Goal: Communication & Community: Ask a question

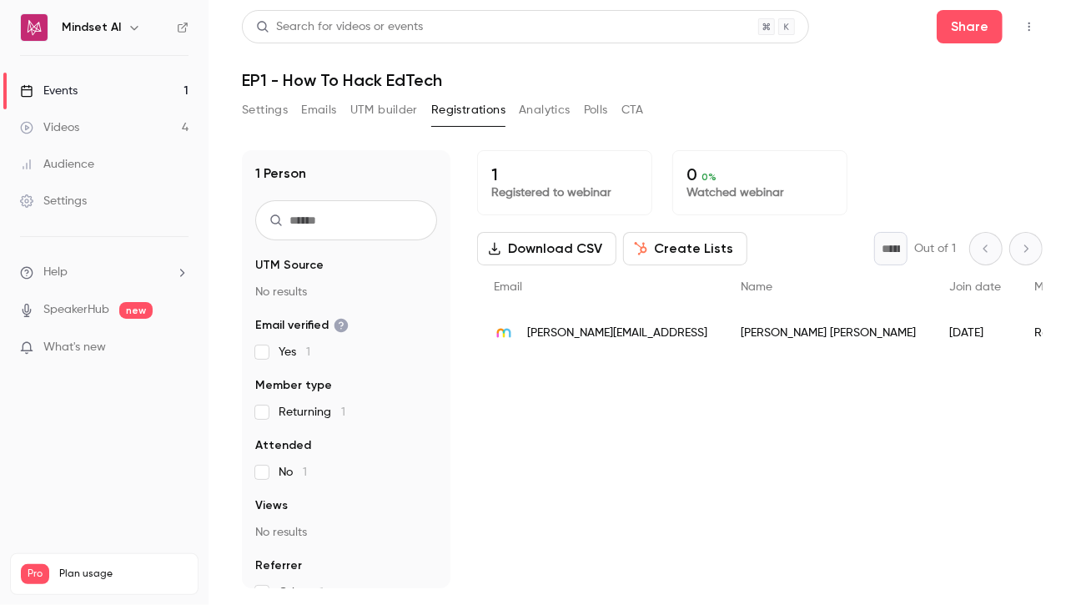
click at [60, 271] on span "Help" at bounding box center [55, 273] width 24 height 18
click at [281, 251] on link "Talk to [GEOGRAPHIC_DATA]" at bounding box center [307, 253] width 183 height 44
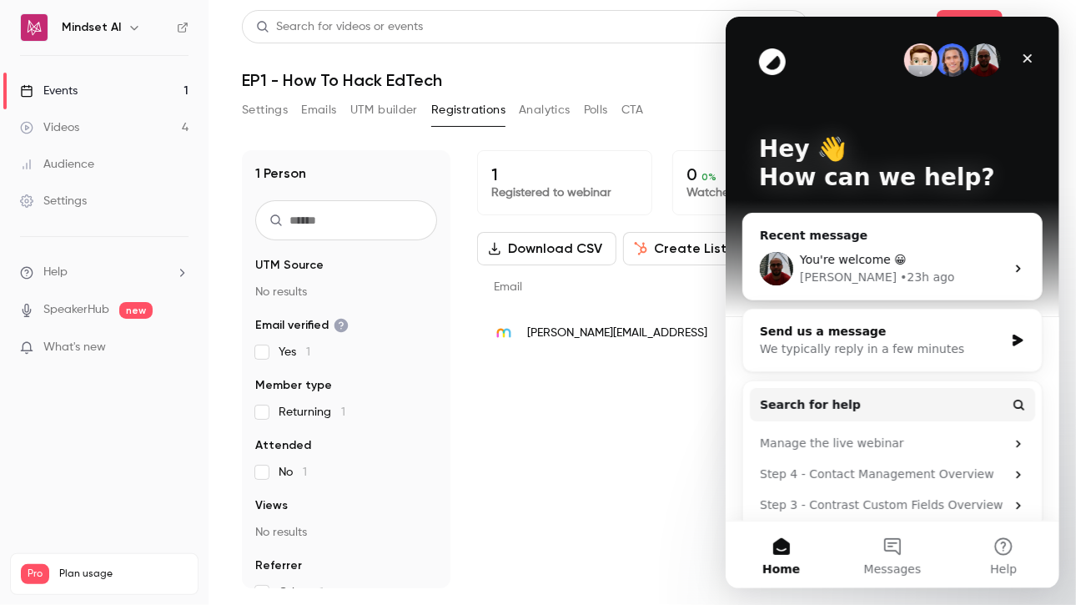
click at [813, 336] on div "Send us a message" at bounding box center [881, 332] width 244 height 18
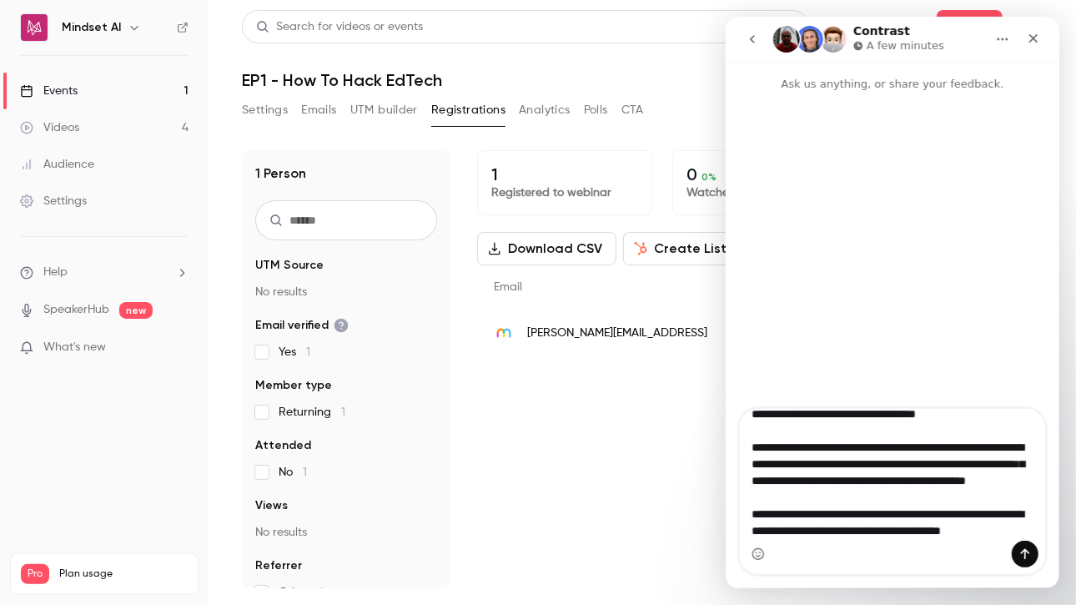
scroll to position [161, 0]
type textarea "**********"
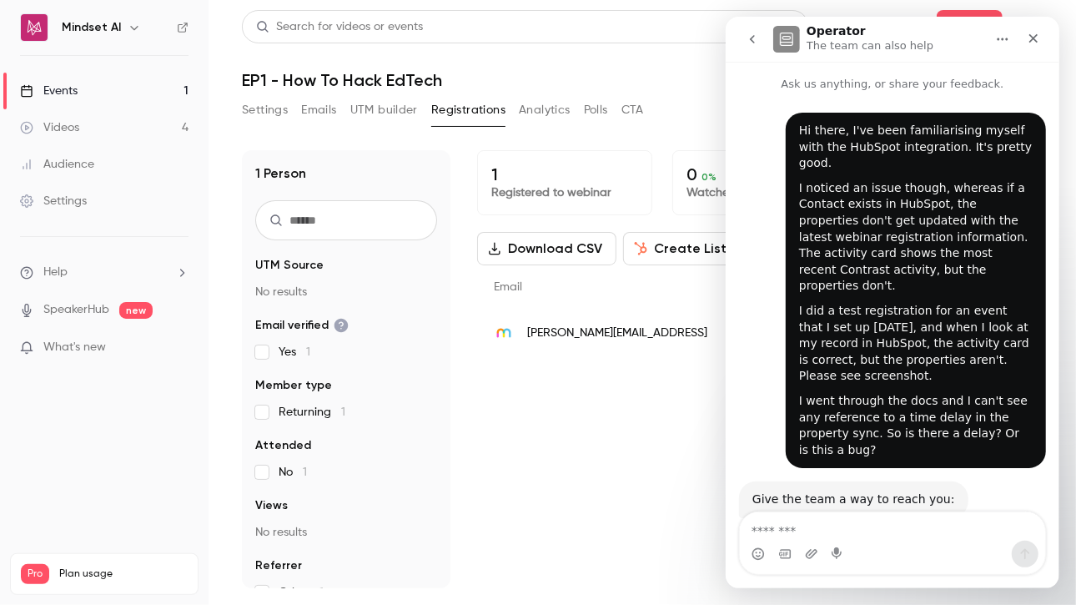
scroll to position [73, 0]
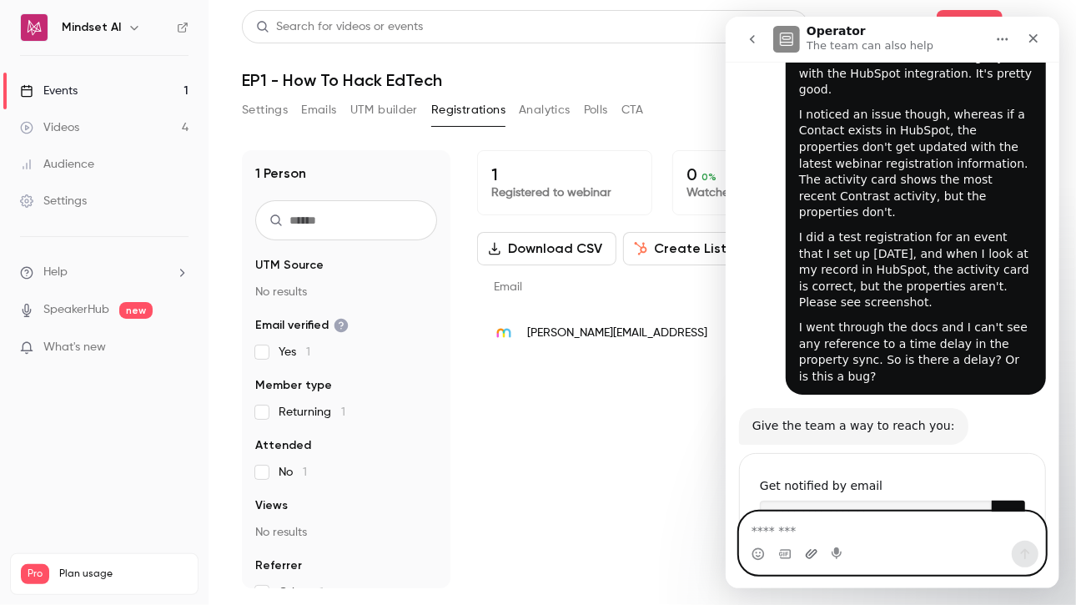
click at [810, 550] on icon "Upload attachment" at bounding box center [810, 553] width 13 height 13
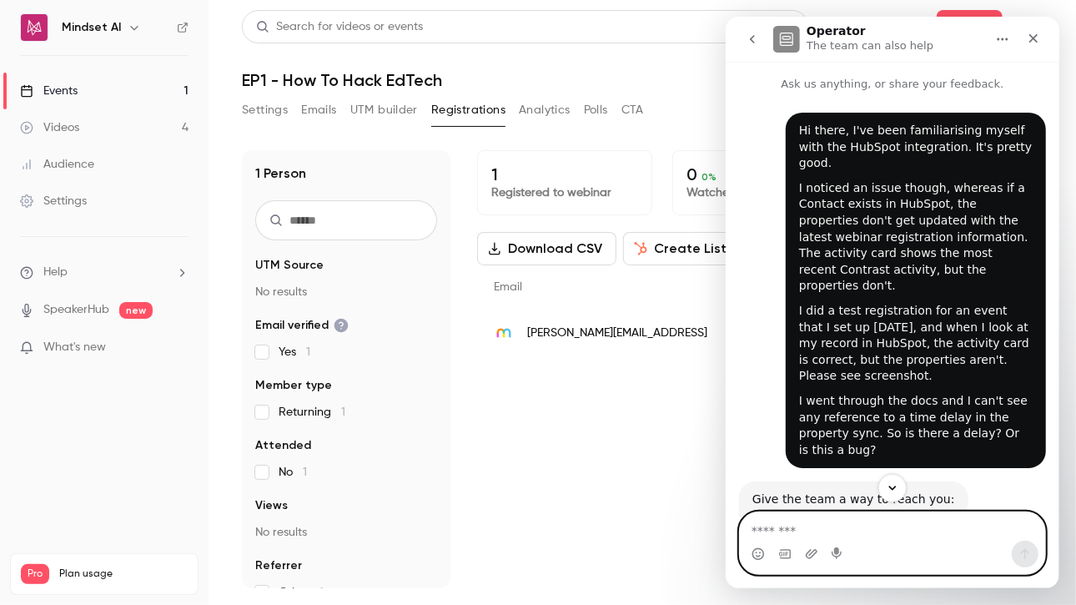
scroll to position [232, 0]
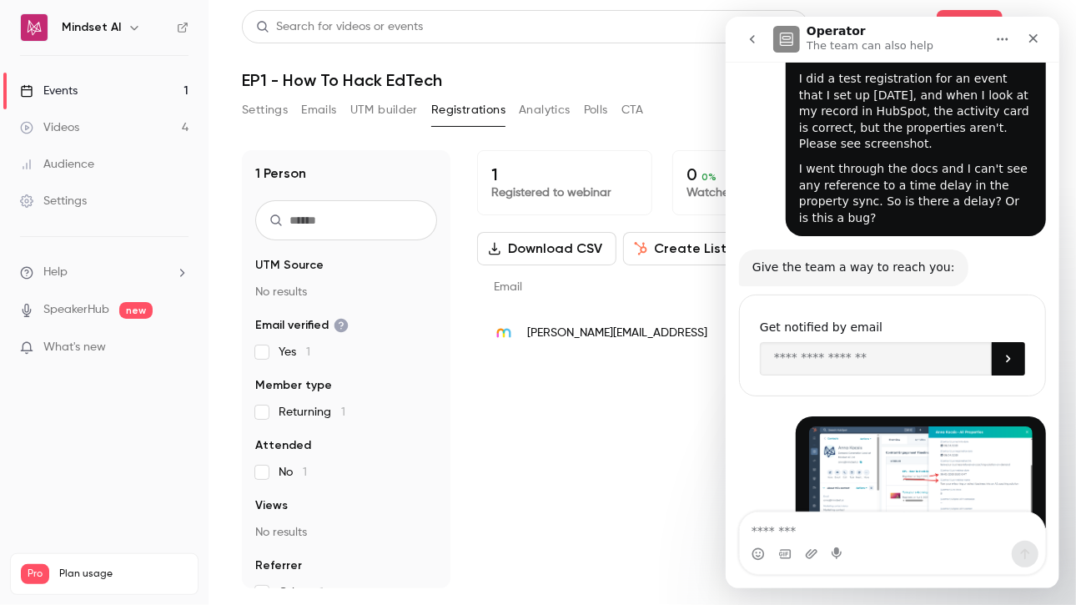
click at [540, 112] on button "Analytics" at bounding box center [545, 110] width 52 height 27
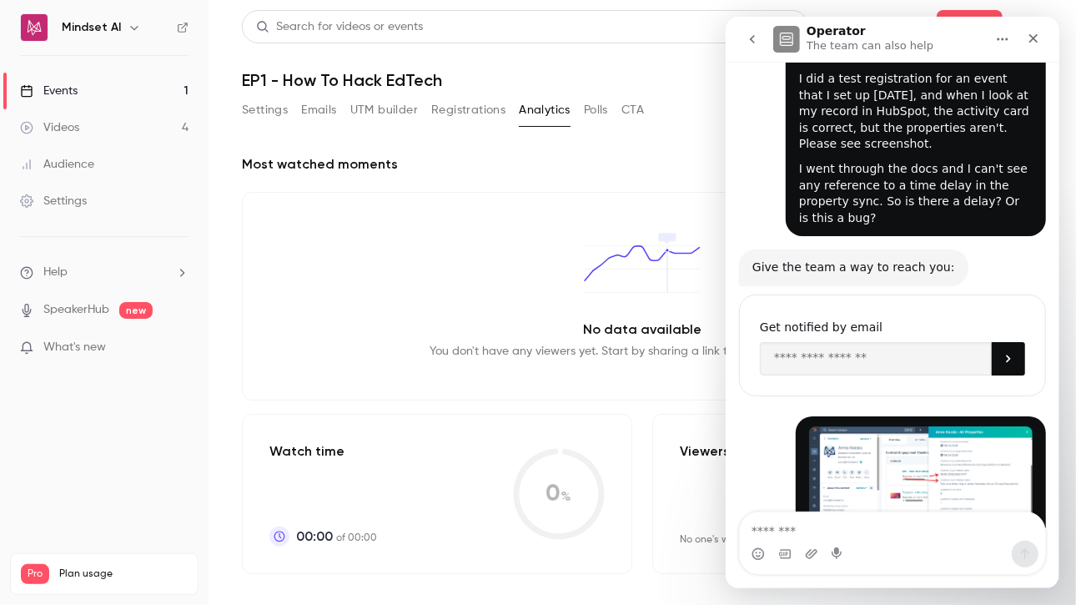
click at [485, 109] on button "Registrations" at bounding box center [468, 110] width 74 height 27
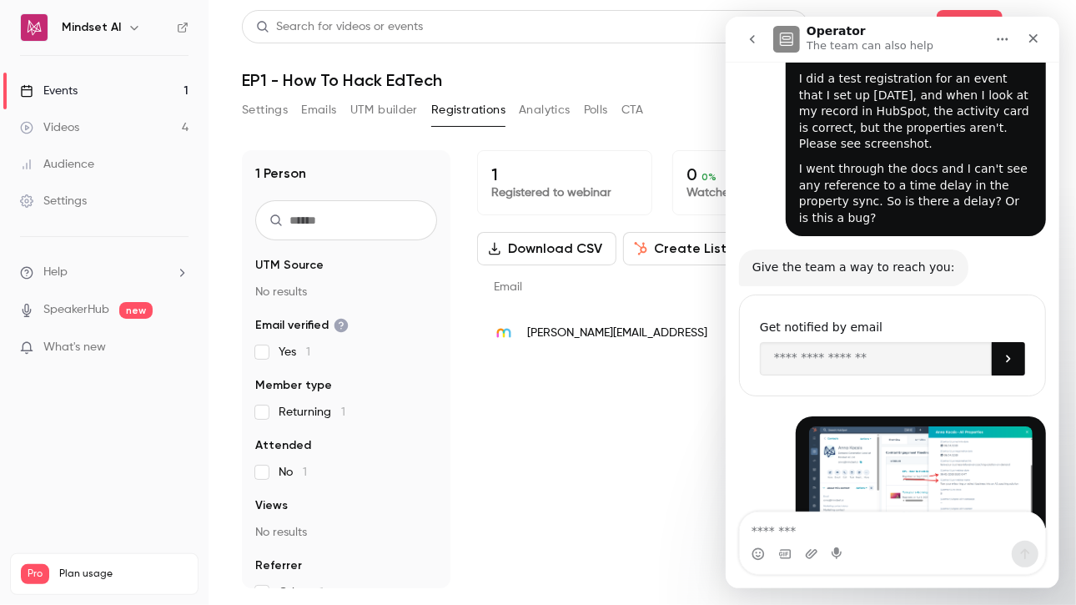
click at [268, 116] on button "Settings" at bounding box center [265, 110] width 46 height 27
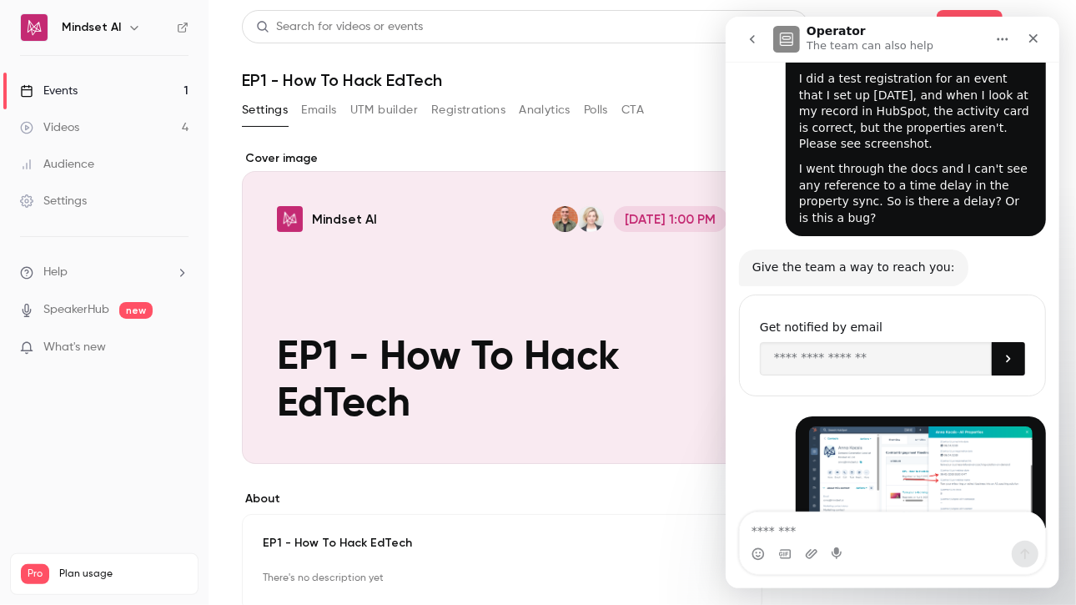
click at [994, 42] on button "Home" at bounding box center [1002, 39] width 32 height 32
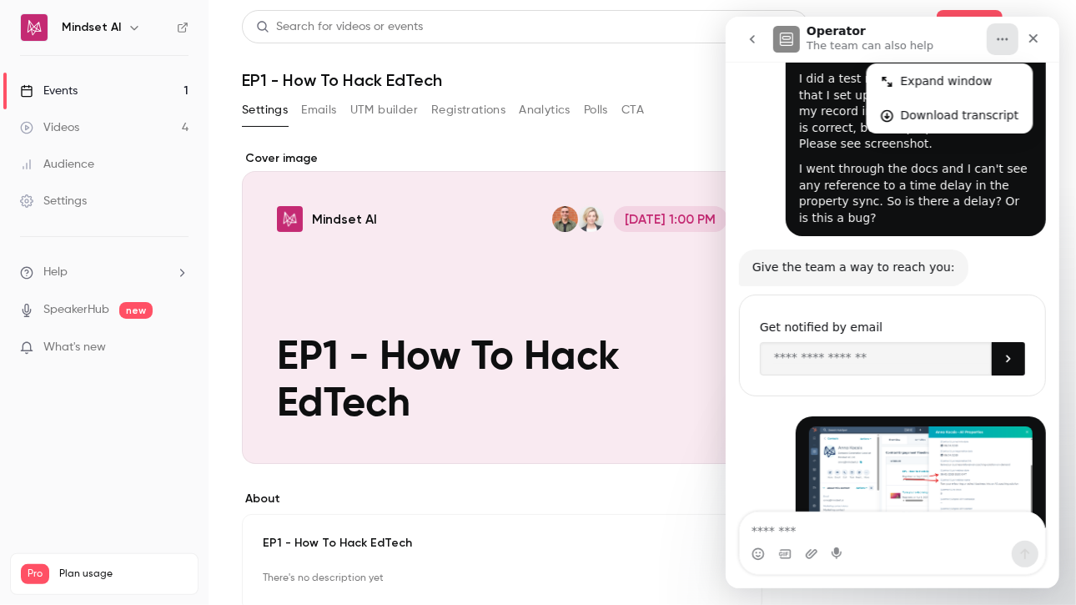
click at [994, 42] on button "Home" at bounding box center [1002, 39] width 32 height 32
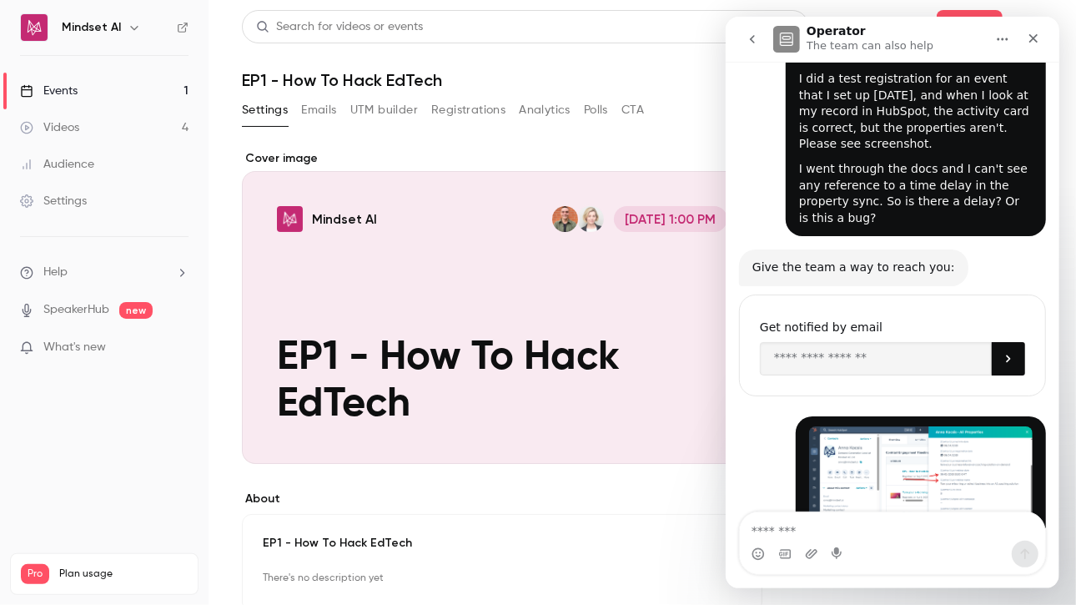
click at [947, 41] on div "Operator The team can also help" at bounding box center [879, 39] width 212 height 29
click at [1029, 47] on div "Close" at bounding box center [1033, 38] width 30 height 30
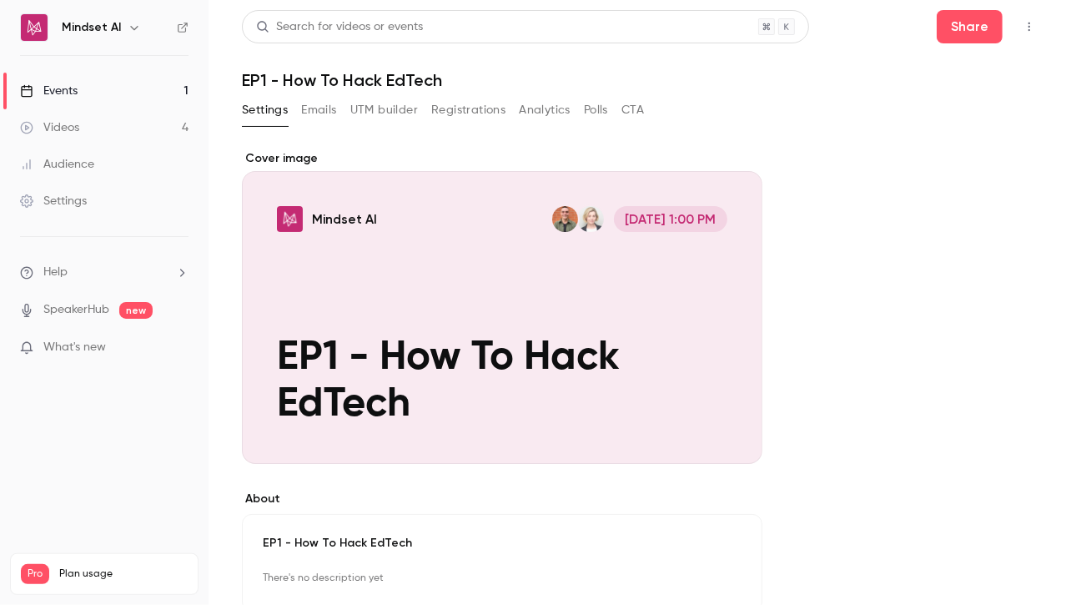
scroll to position [232, 0]
click at [460, 116] on button "Registrations" at bounding box center [468, 110] width 74 height 27
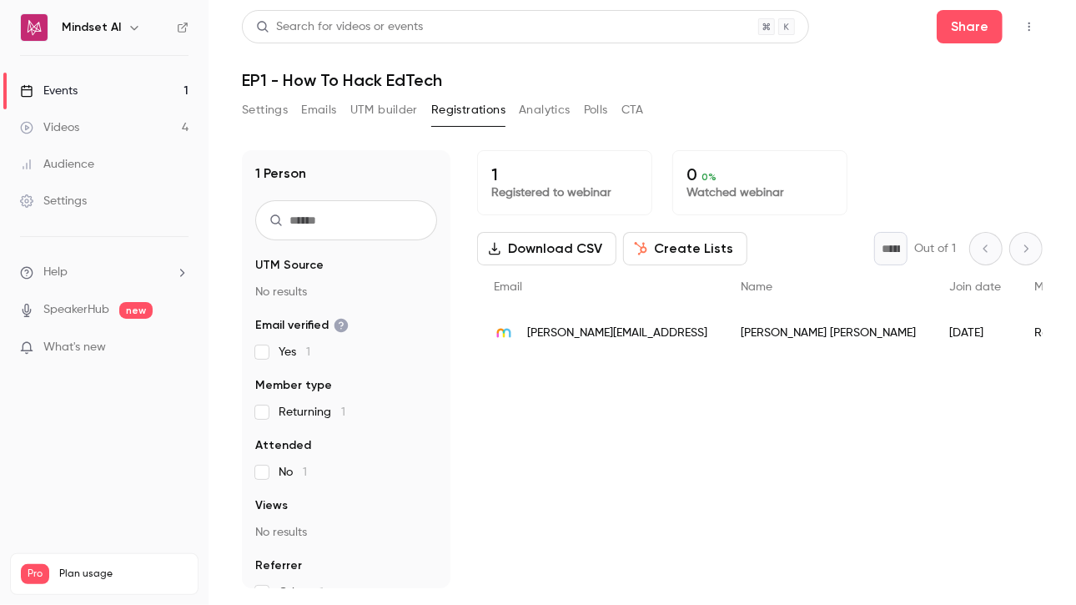
scroll to position [25, 0]
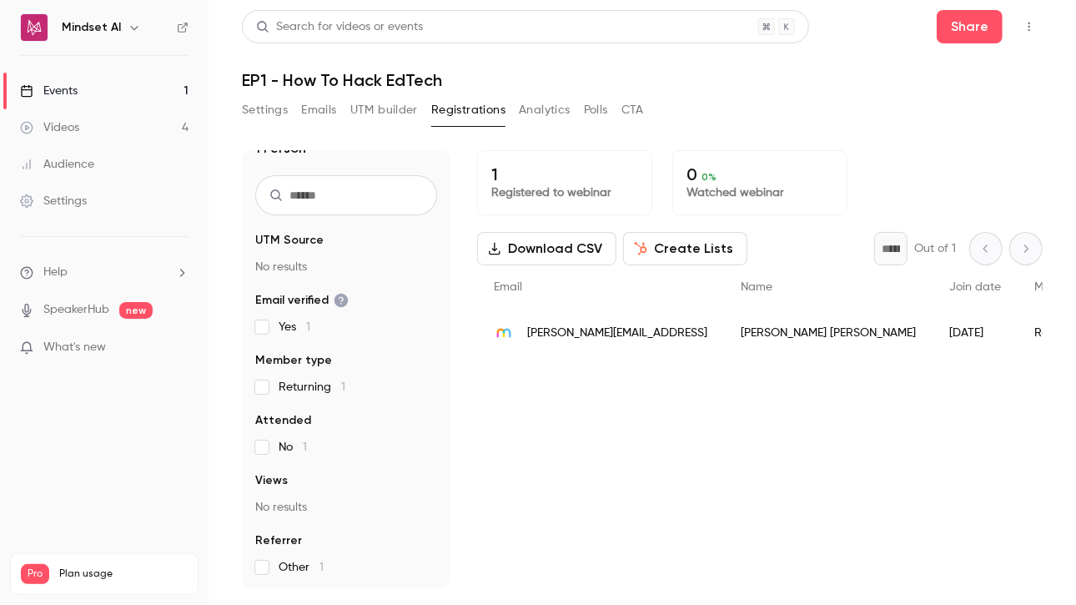
click at [277, 97] on button "Settings" at bounding box center [265, 110] width 46 height 27
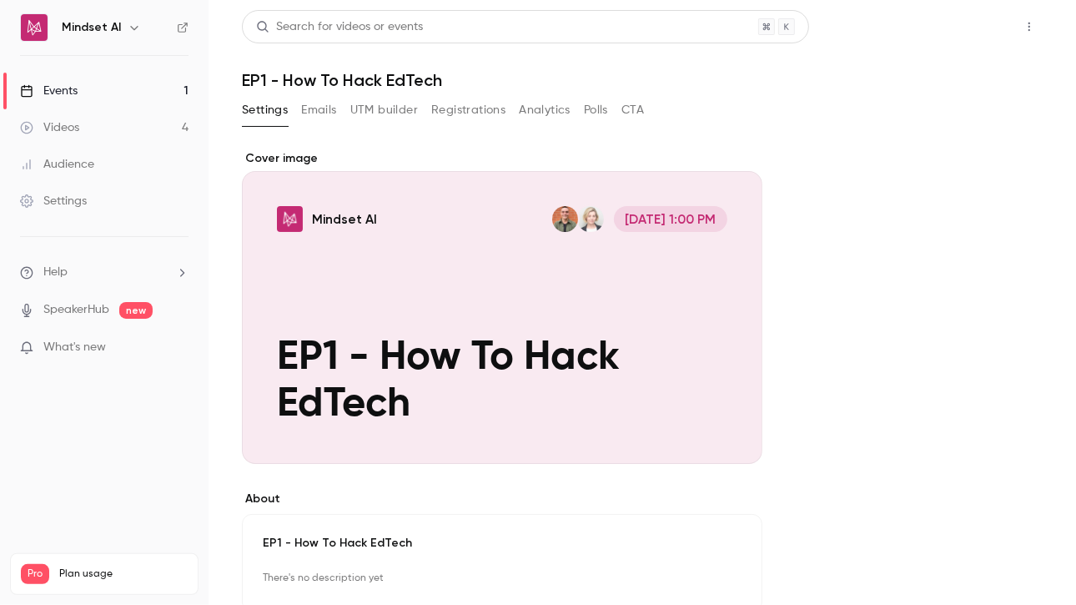
click at [937, 28] on button "Share" at bounding box center [970, 26] width 66 height 33
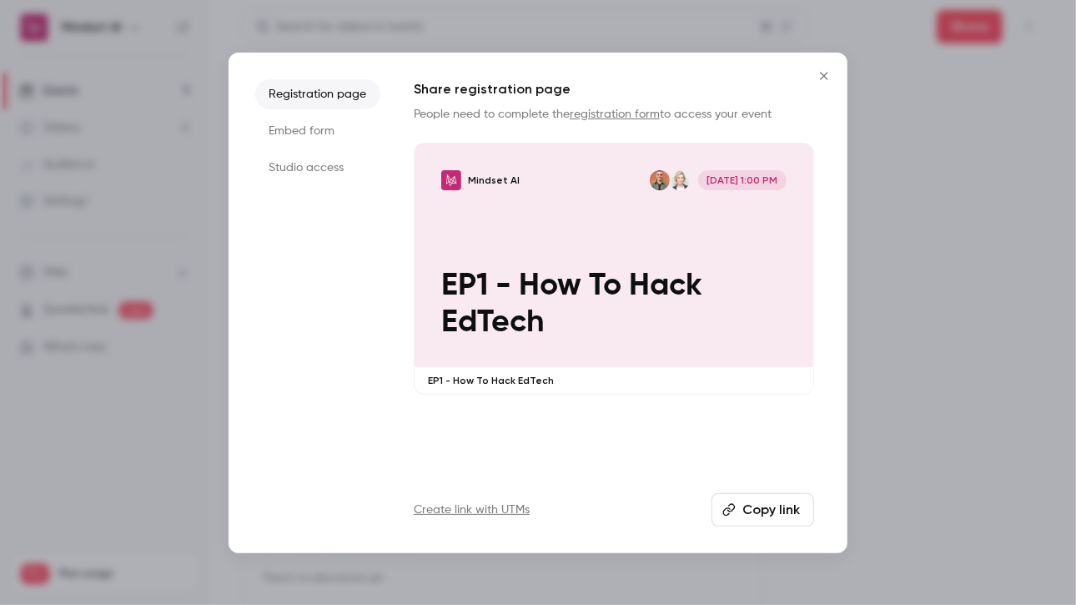
click at [294, 164] on li "Studio access" at bounding box center [317, 168] width 125 height 30
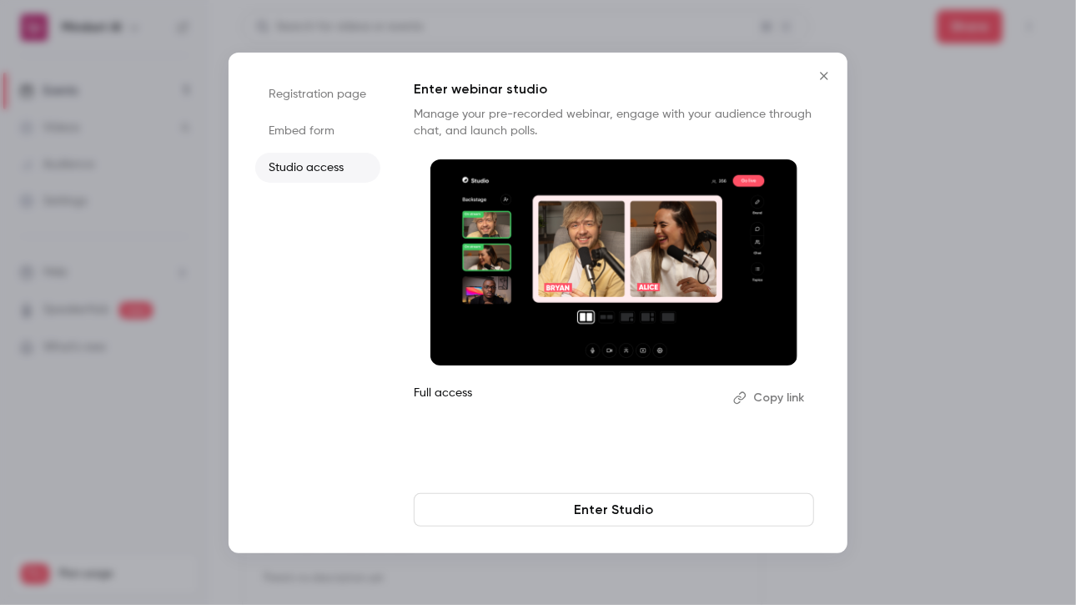
click at [317, 88] on li "Registration page" at bounding box center [317, 94] width 125 height 30
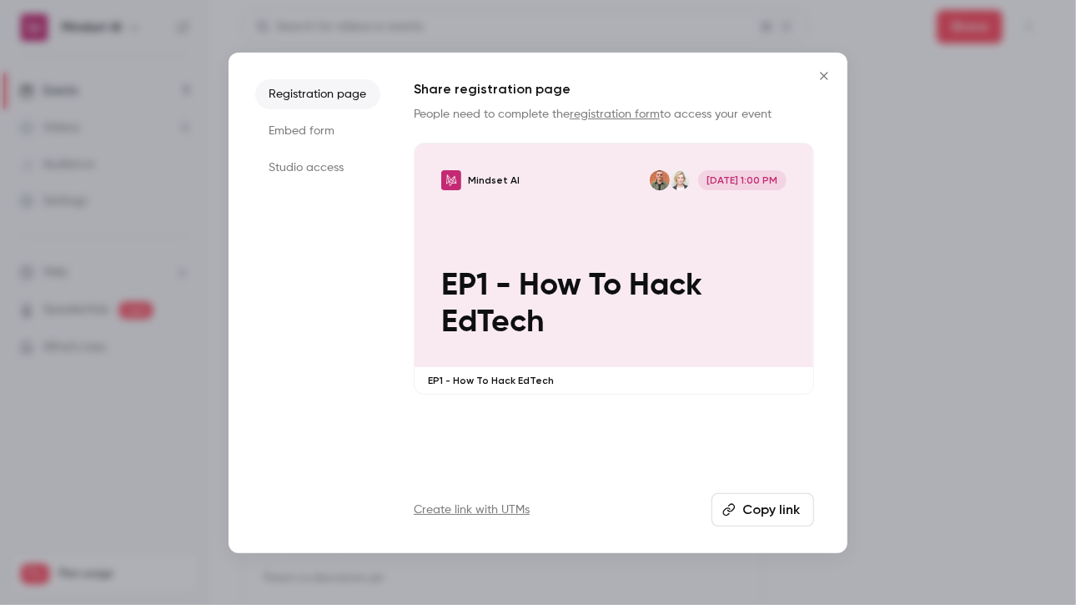
click at [763, 510] on button "Copy link" at bounding box center [763, 509] width 103 height 33
